Goal: Task Accomplishment & Management: Use online tool/utility

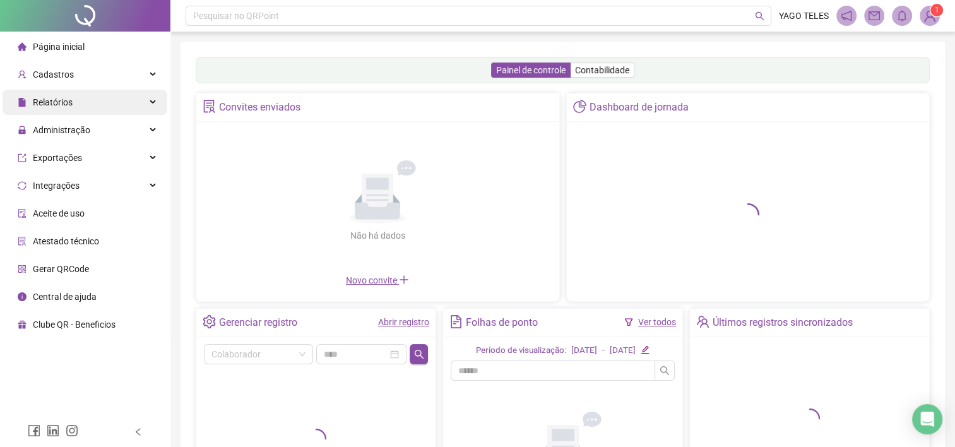
click at [69, 95] on span "Relatórios" at bounding box center [45, 102] width 55 height 25
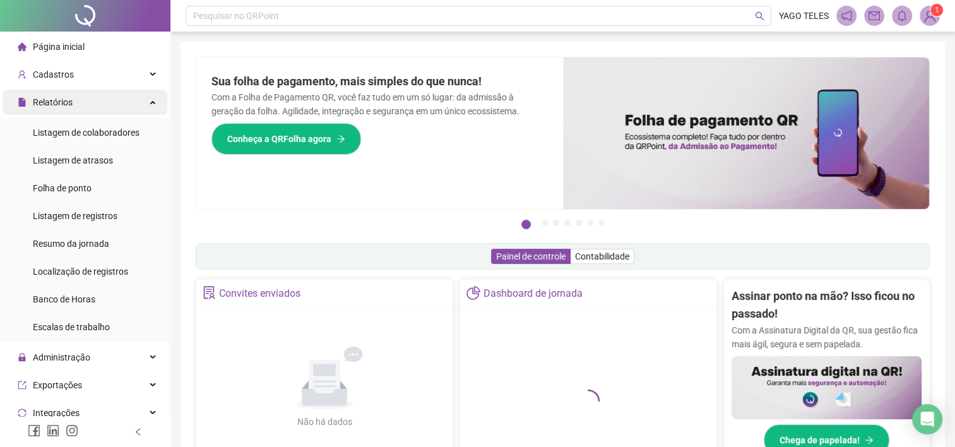
click at [69, 95] on span "Relatórios" at bounding box center [45, 102] width 55 height 25
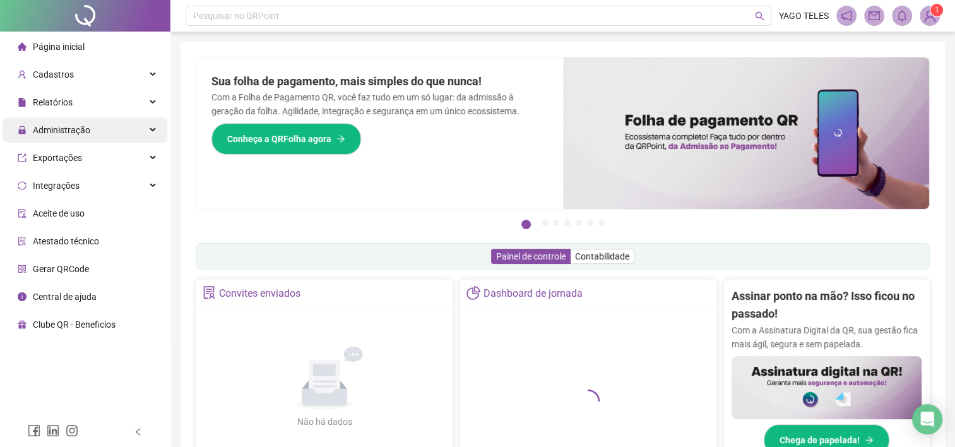
click at [82, 131] on span "Administração" at bounding box center [61, 130] width 57 height 10
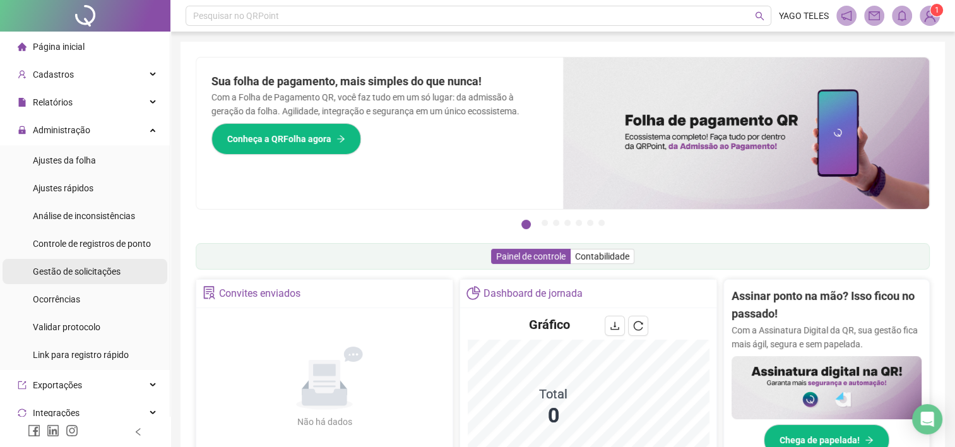
click at [82, 271] on span "Gestão de solicitações" at bounding box center [77, 271] width 88 height 10
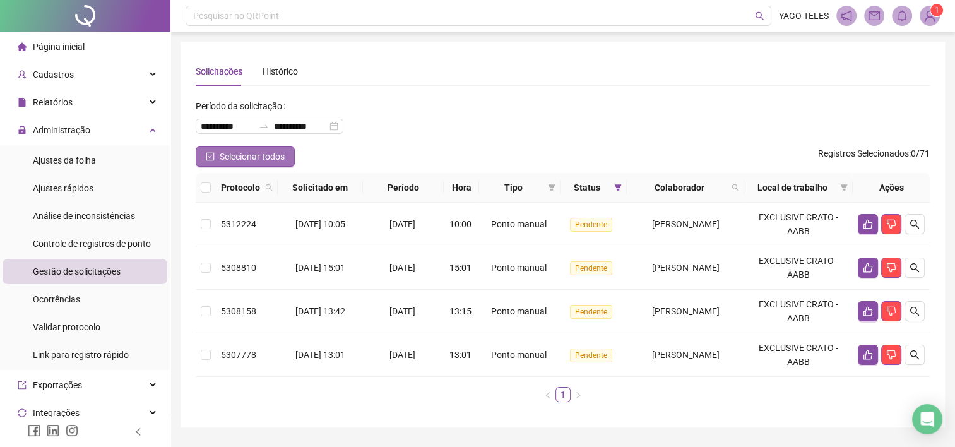
click at [280, 158] on span "Selecionar todos" at bounding box center [252, 157] width 65 height 14
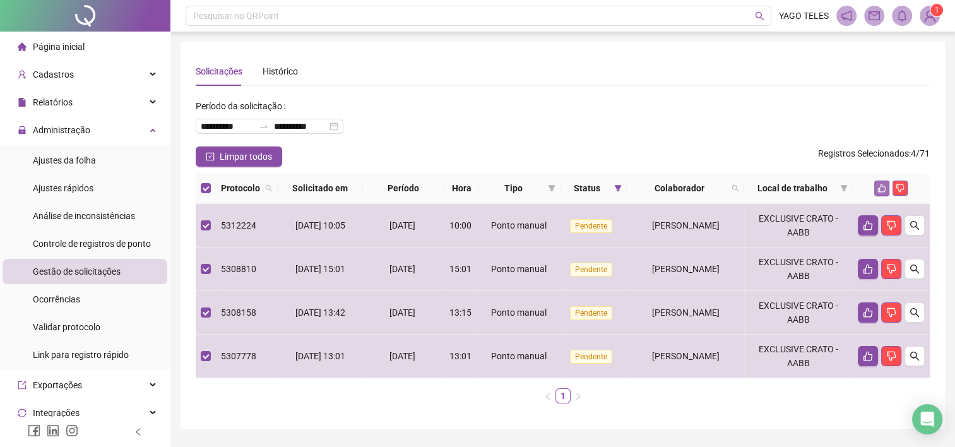
click at [874, 187] on button "button" at bounding box center [881, 187] width 15 height 15
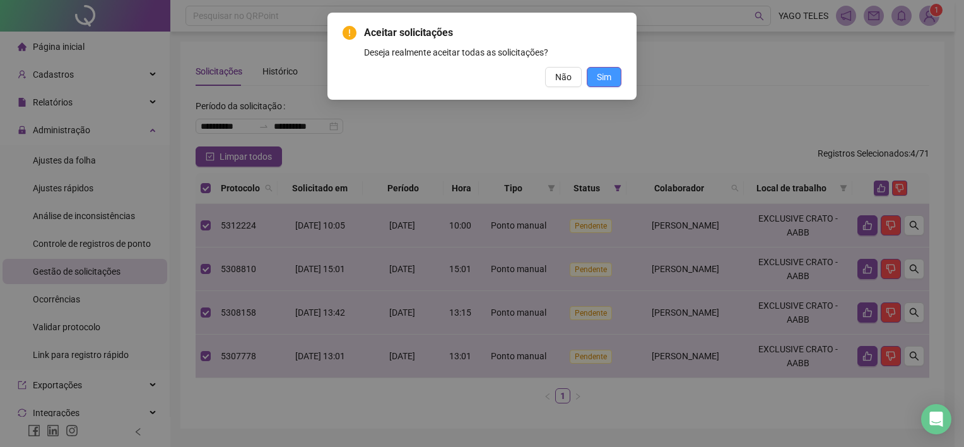
click at [606, 79] on span "Sim" at bounding box center [604, 77] width 15 height 14
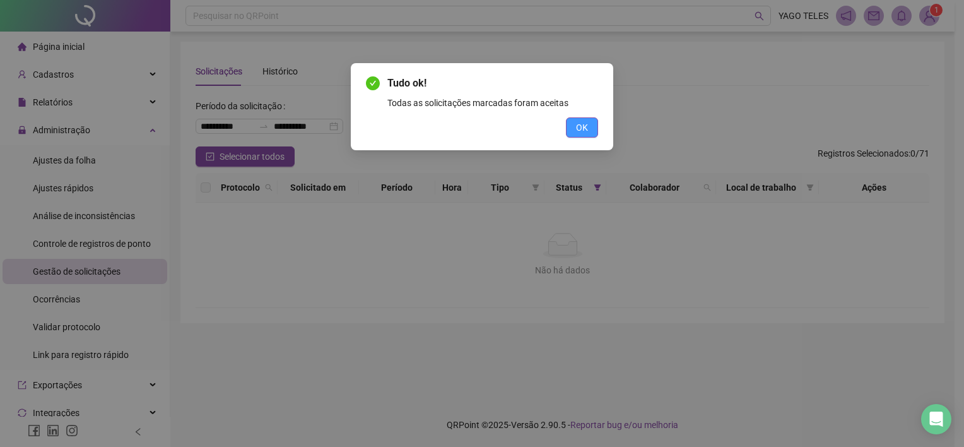
click at [578, 129] on span "OK" at bounding box center [582, 128] width 12 height 14
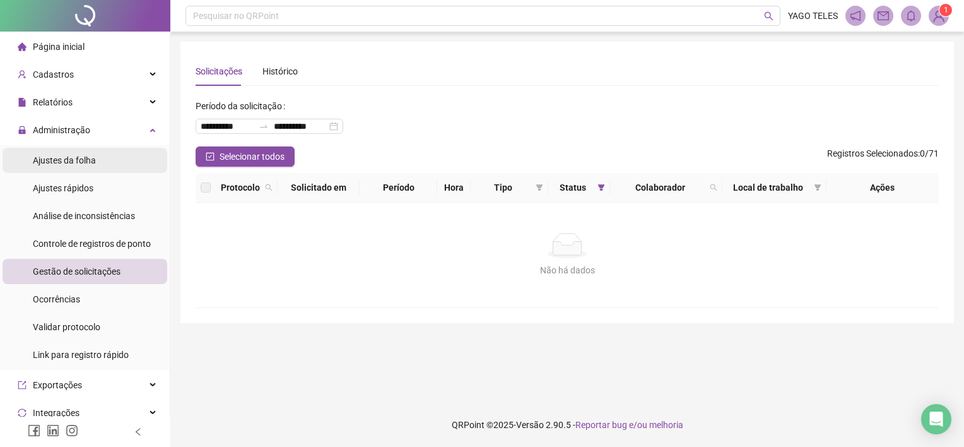
click at [76, 162] on span "Ajustes da folha" at bounding box center [64, 160] width 63 height 10
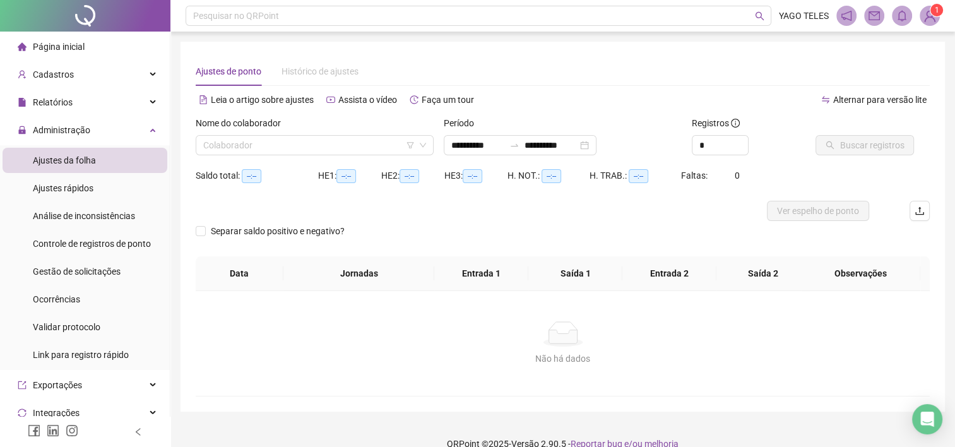
type input "**********"
click at [719, 143] on input "*" at bounding box center [720, 145] width 56 height 19
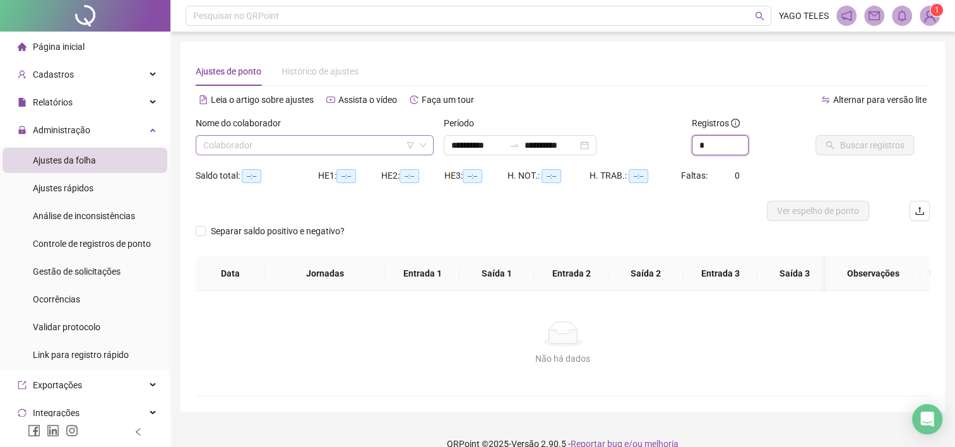
type input "*"
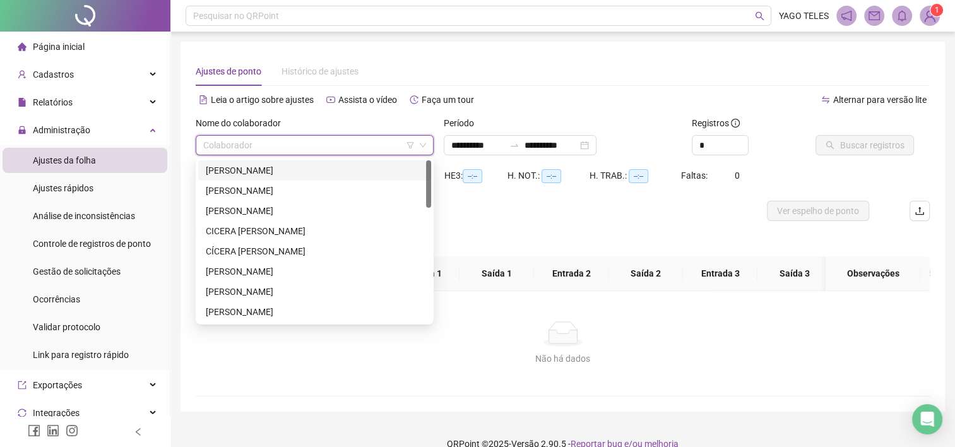
click at [293, 144] on input "search" at bounding box center [308, 145] width 211 height 19
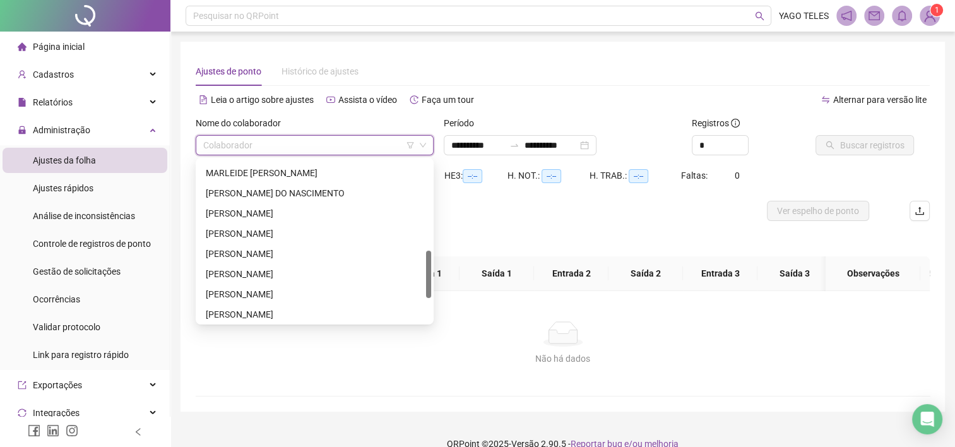
scroll to position [303, 0]
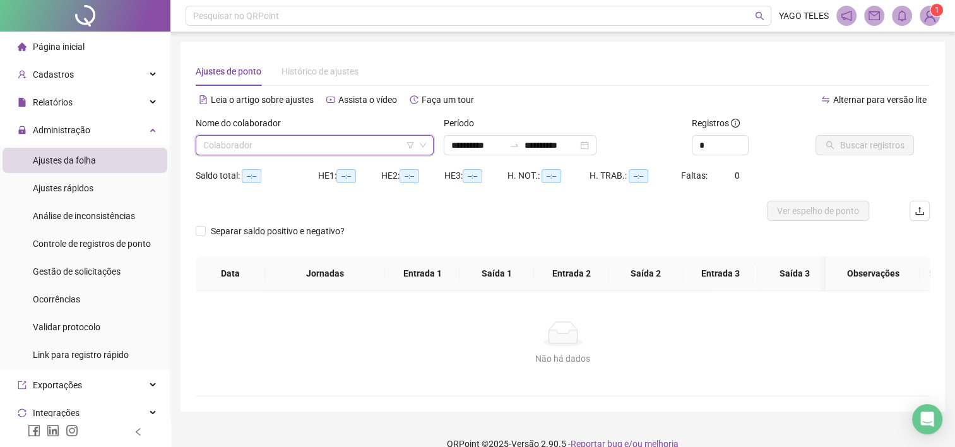
click at [310, 144] on input "search" at bounding box center [308, 145] width 211 height 19
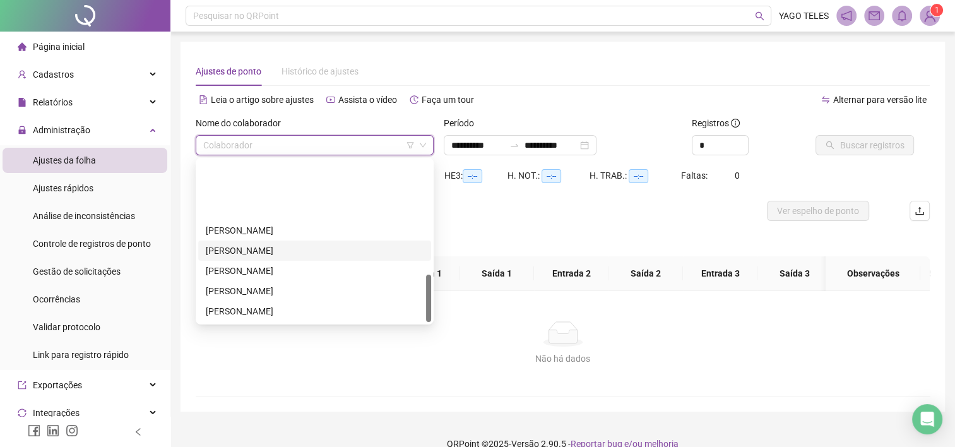
scroll to position [384, 0]
click at [250, 252] on div "[PERSON_NAME] (CRATO)" at bounding box center [315, 251] width 218 height 14
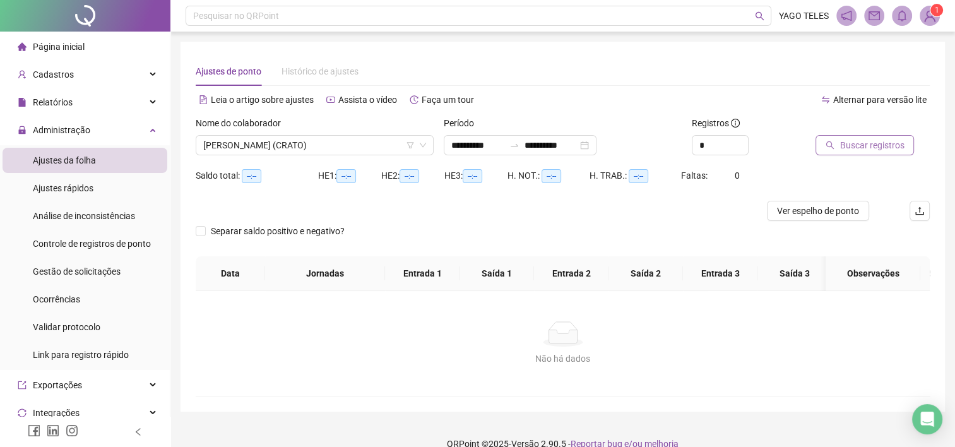
click at [849, 150] on span "Buscar registros" at bounding box center [871, 145] width 64 height 14
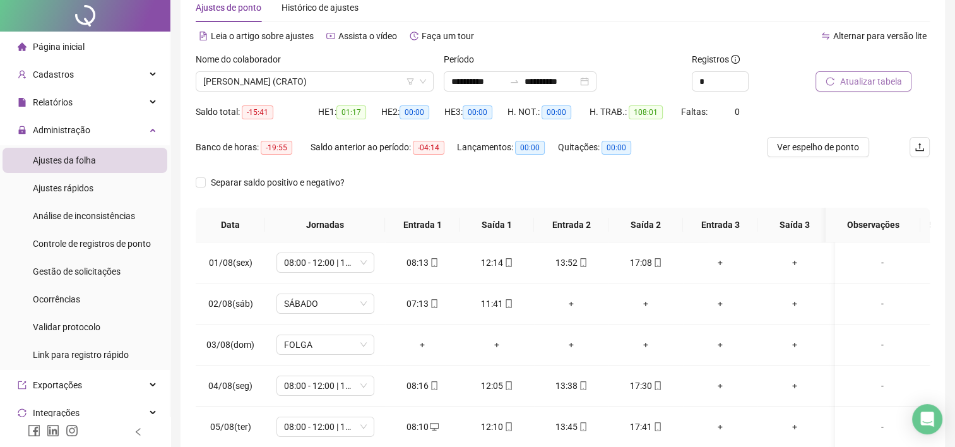
scroll to position [0, 0]
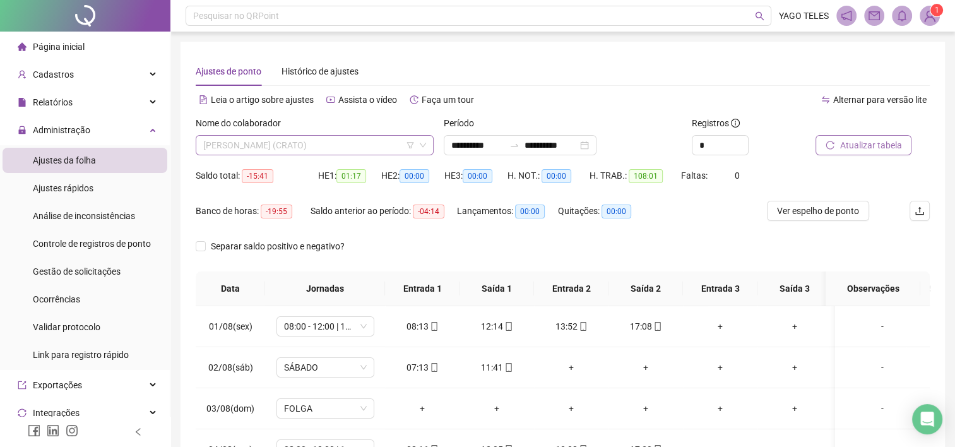
click at [363, 143] on span "[PERSON_NAME] (CRATO)" at bounding box center [314, 145] width 223 height 19
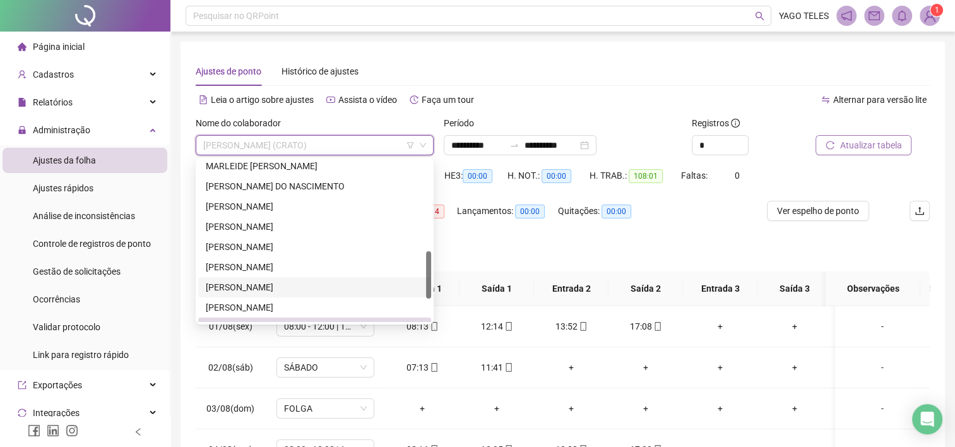
scroll to position [303, 0]
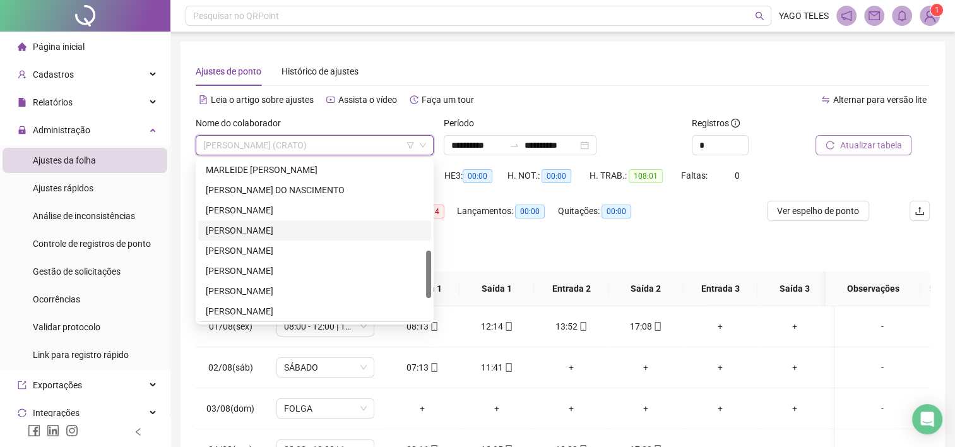
click at [283, 232] on div "[PERSON_NAME]" at bounding box center [315, 230] width 218 height 14
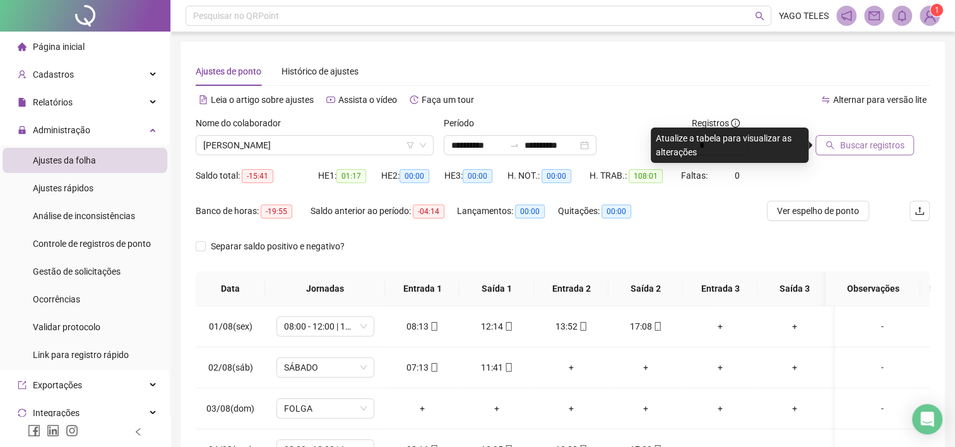
click at [863, 144] on span "Buscar registros" at bounding box center [871, 145] width 64 height 14
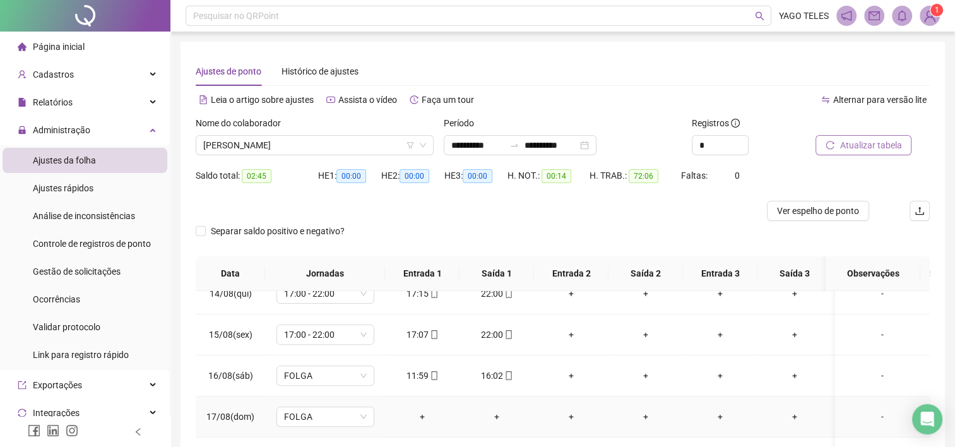
scroll to position [182, 0]
